Goal: Book appointment/travel/reservation

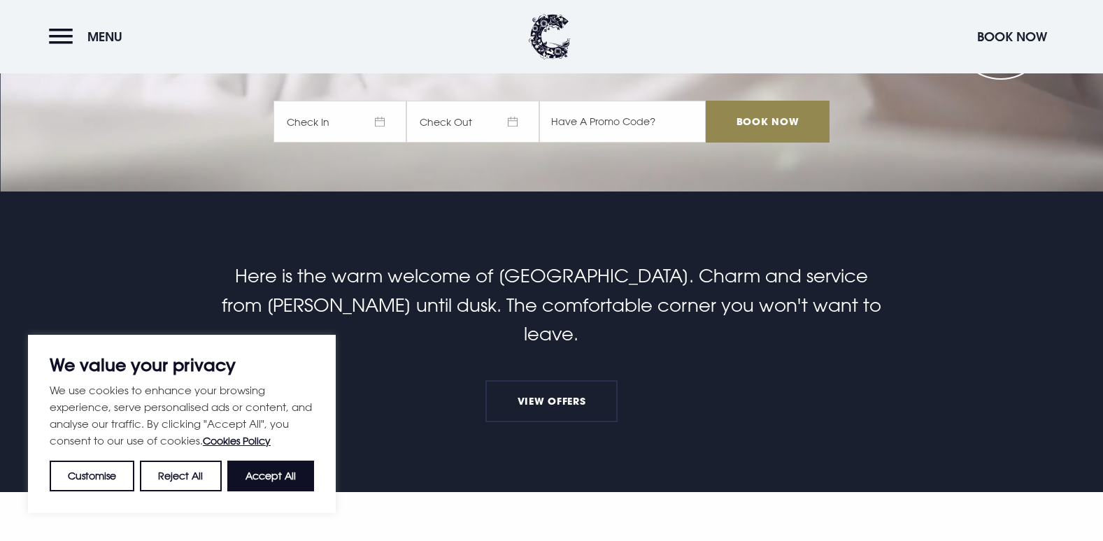
scroll to position [769, 0]
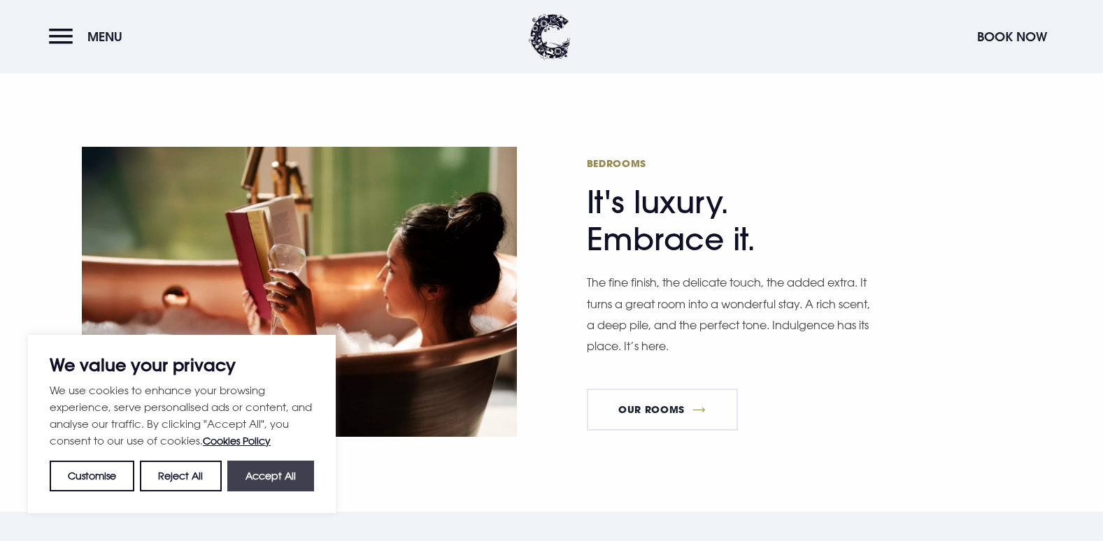
click at [261, 478] on button "Accept All" at bounding box center [270, 476] width 87 height 31
checkbox input "true"
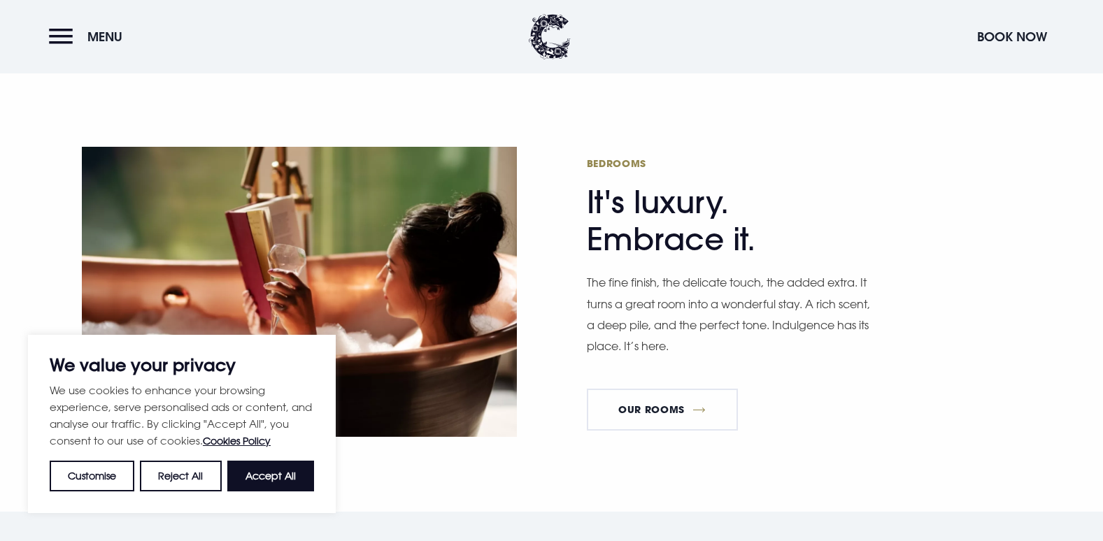
checkbox input "true"
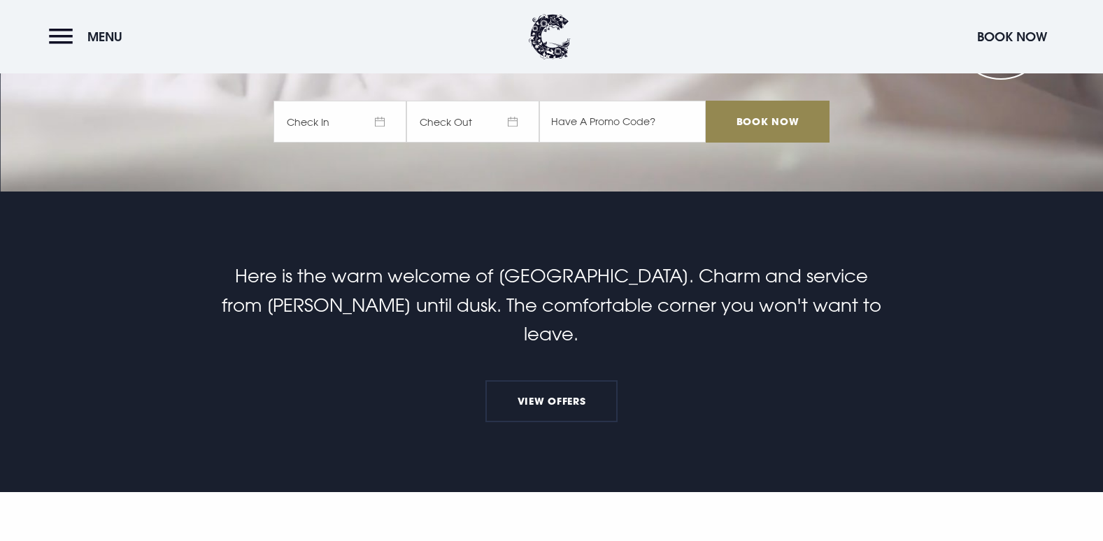
scroll to position [0, 0]
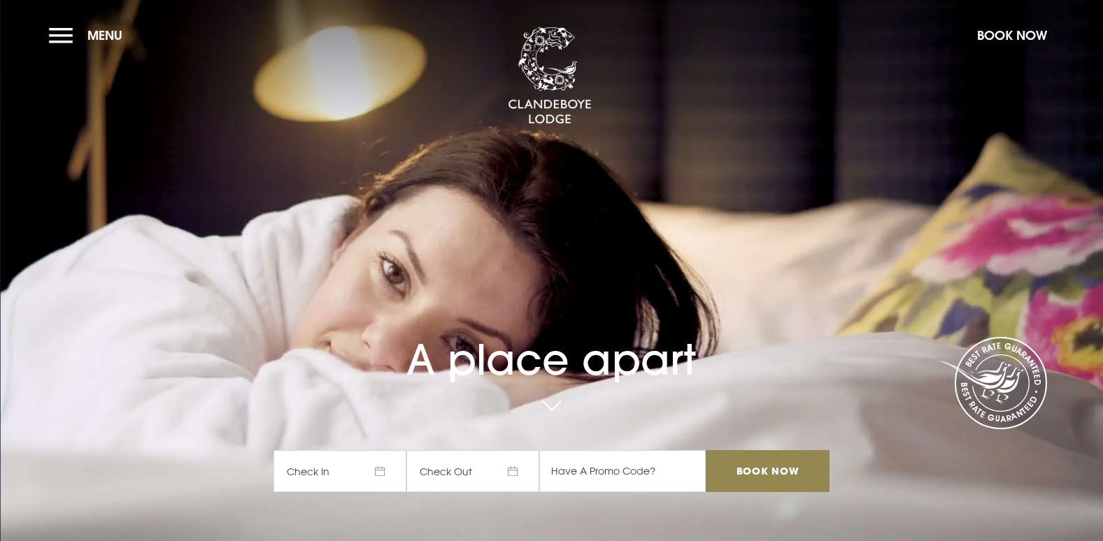
click at [48, 32] on section "A place apart Check In Check Out Mon Tue Wed Thur Fri Sat Sun Mon Tue Wed Thur …" at bounding box center [551, 270] width 1103 height 541
click at [51, 32] on button "Menu" at bounding box center [89, 35] width 80 height 30
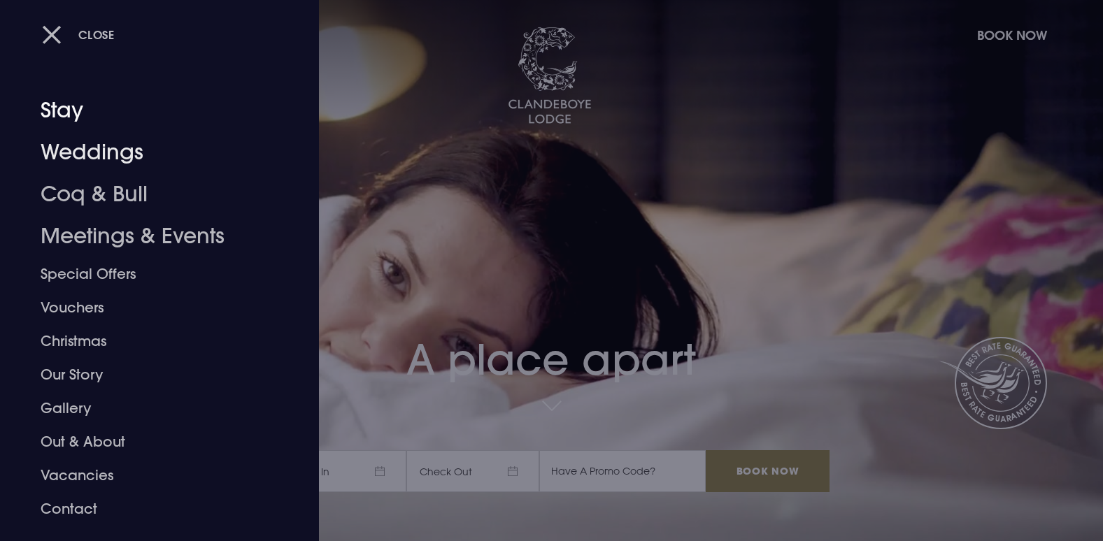
click at [78, 152] on link "Weddings" at bounding box center [151, 153] width 221 height 42
